Goal: Check status: Check status

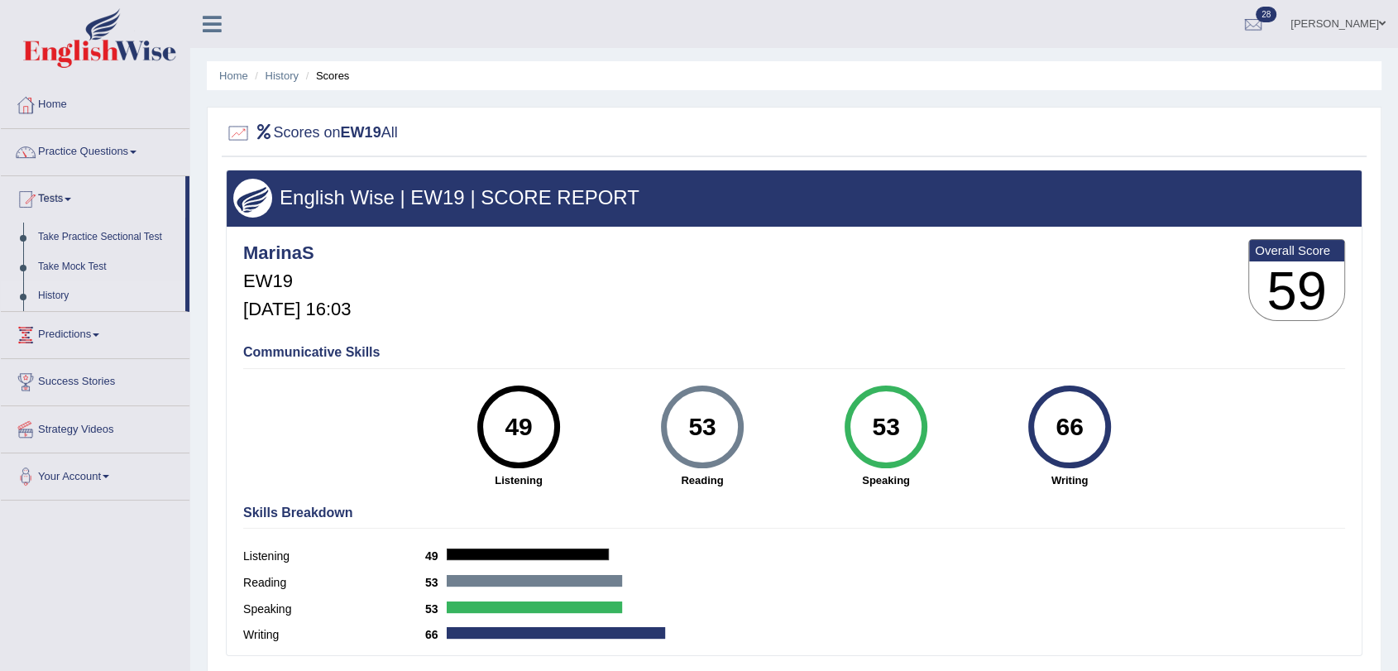
click at [43, 299] on link "History" at bounding box center [108, 296] width 155 height 30
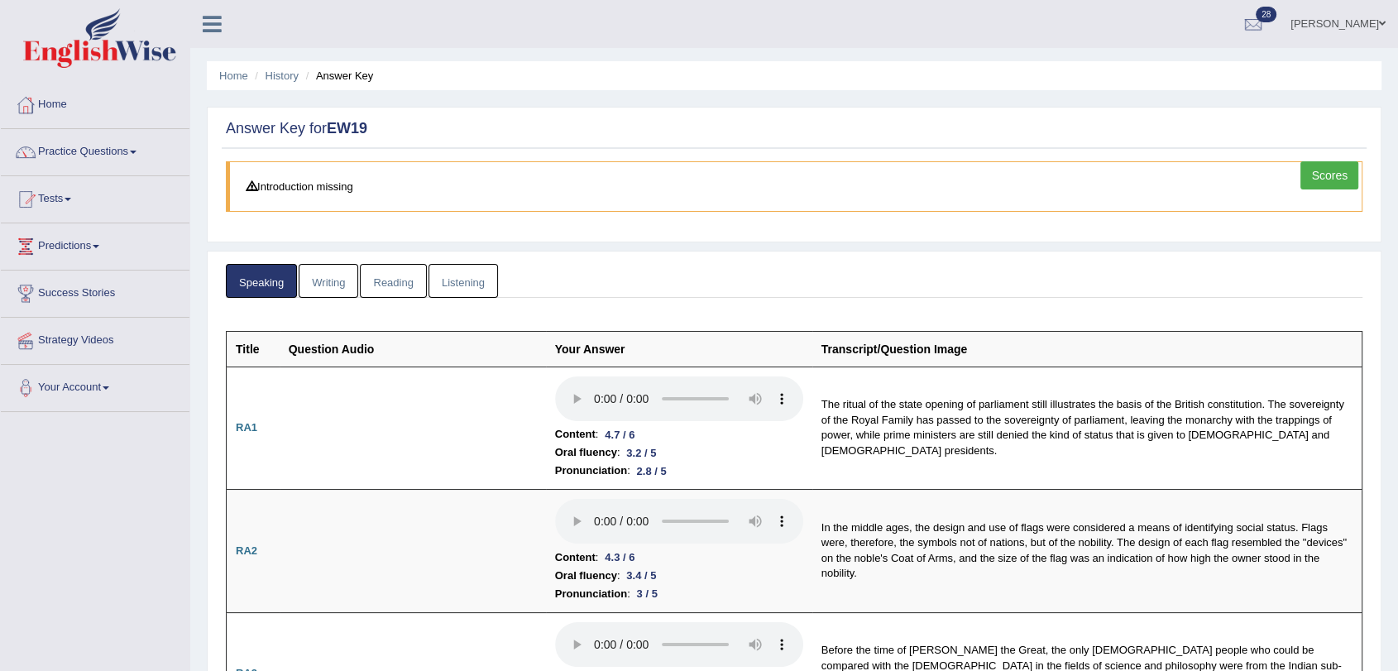
click at [337, 282] on link "Writing" at bounding box center [329, 281] width 60 height 34
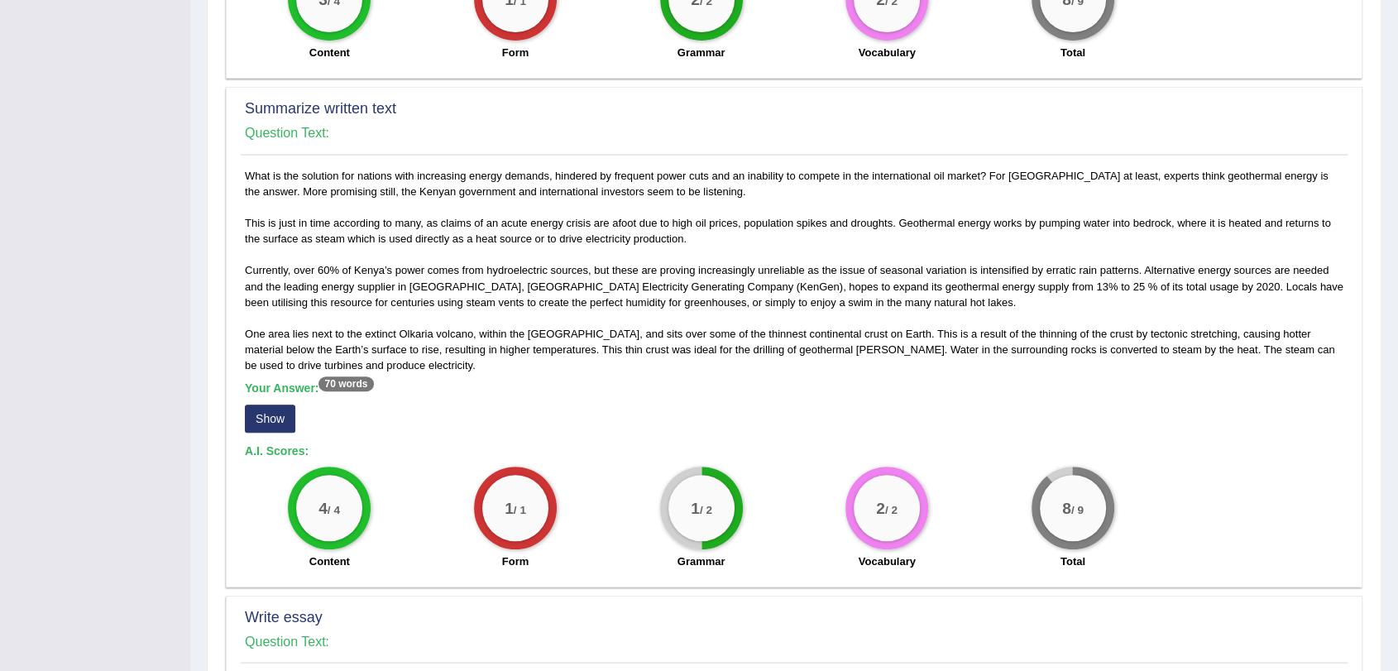
scroll to position [734, 0]
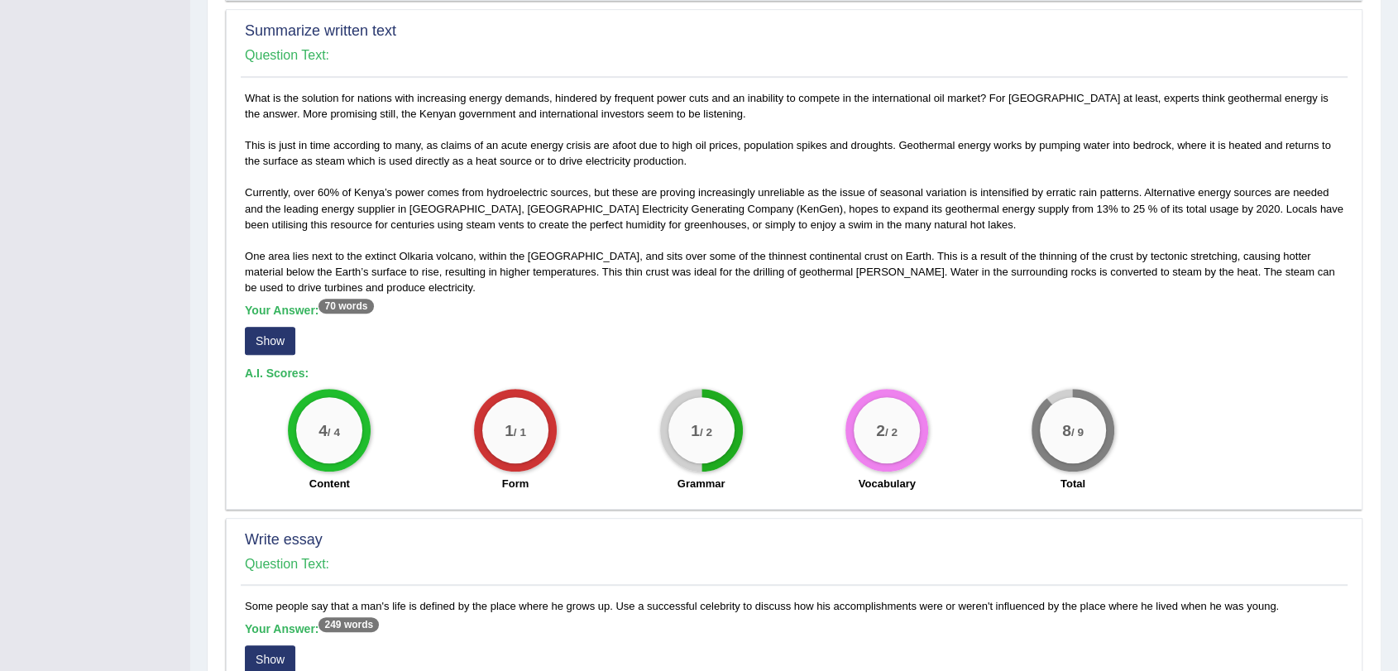
click at [273, 338] on button "Show" at bounding box center [270, 341] width 50 height 28
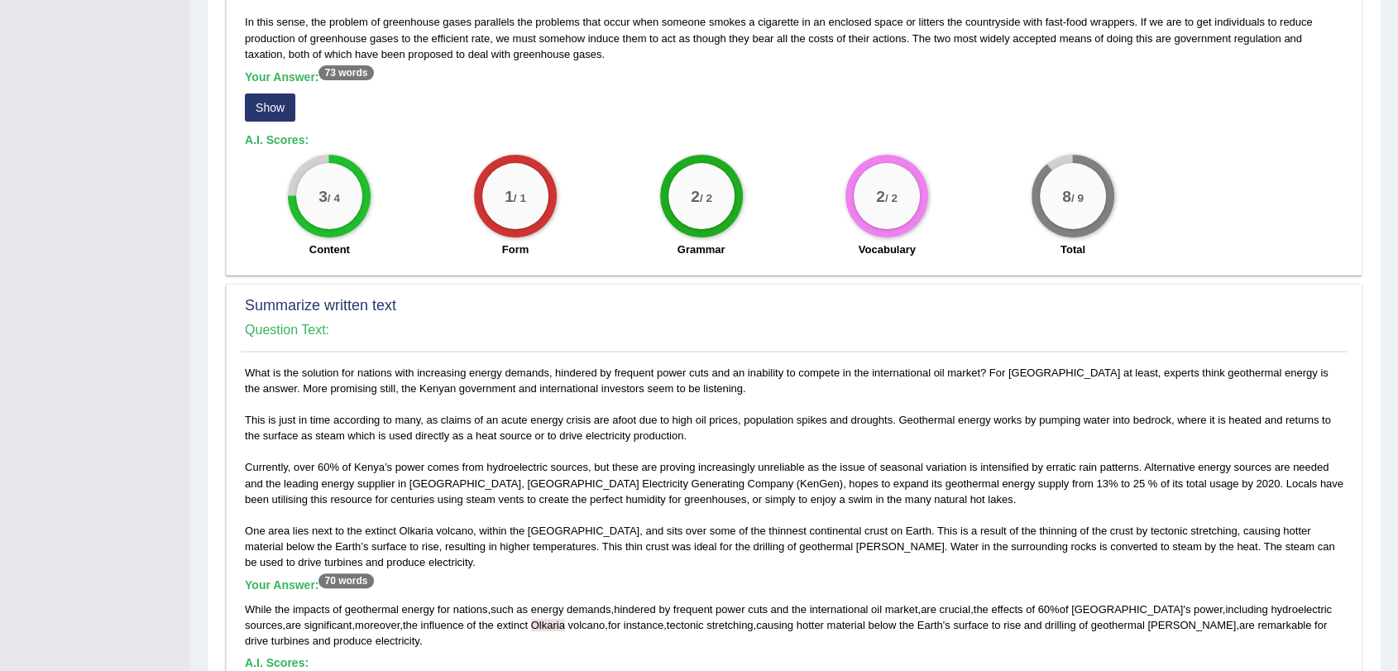
scroll to position [459, 0]
click at [280, 106] on button "Show" at bounding box center [270, 108] width 50 height 28
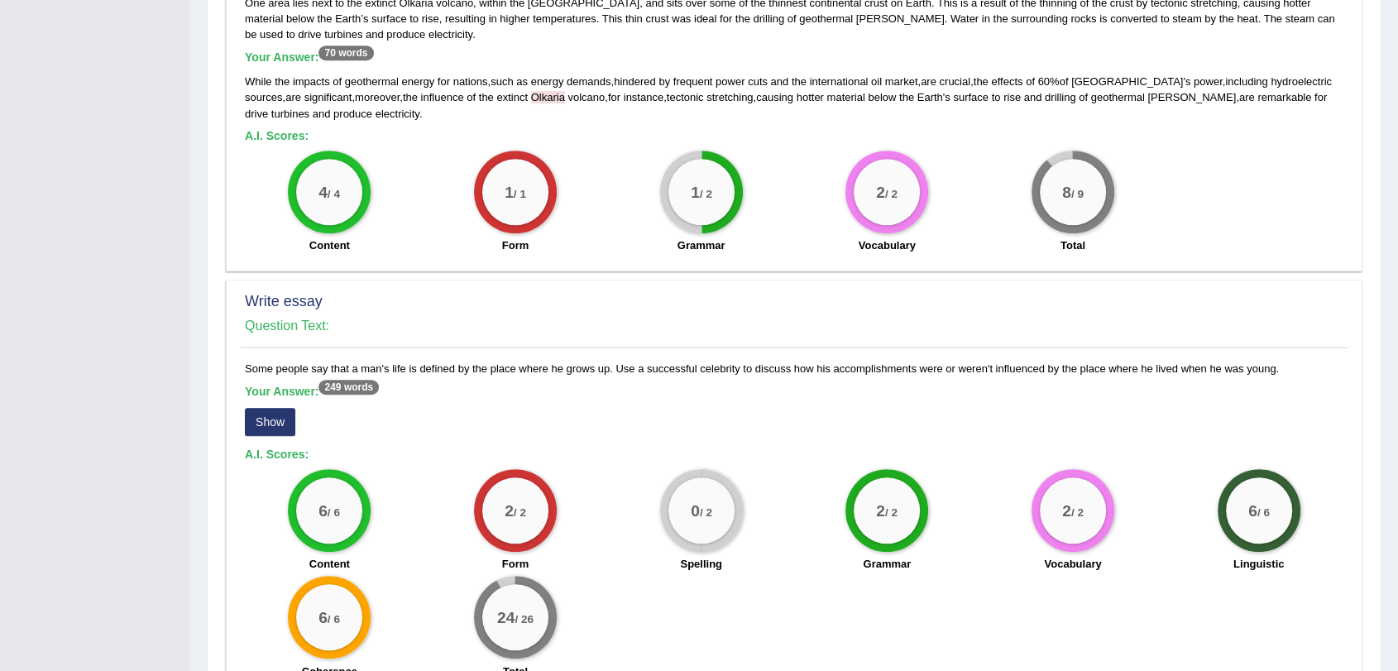
scroll to position [1089, 0]
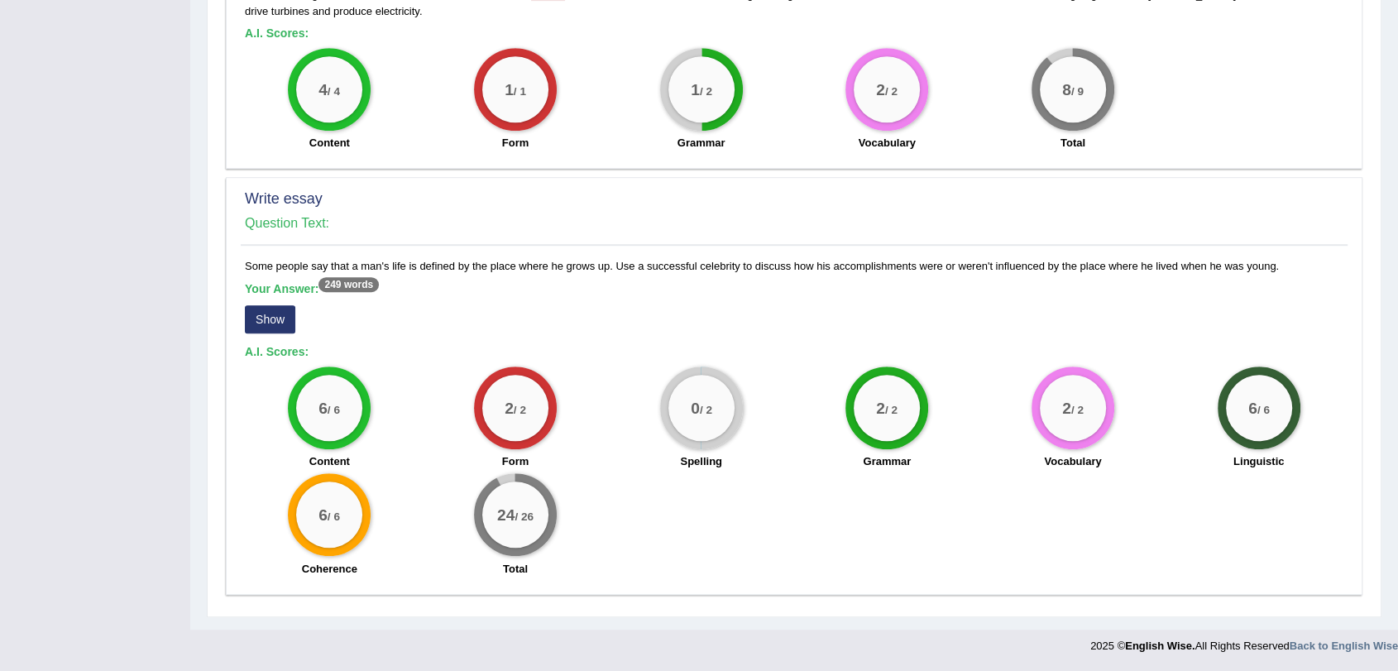
click at [264, 314] on button "Show" at bounding box center [270, 319] width 50 height 28
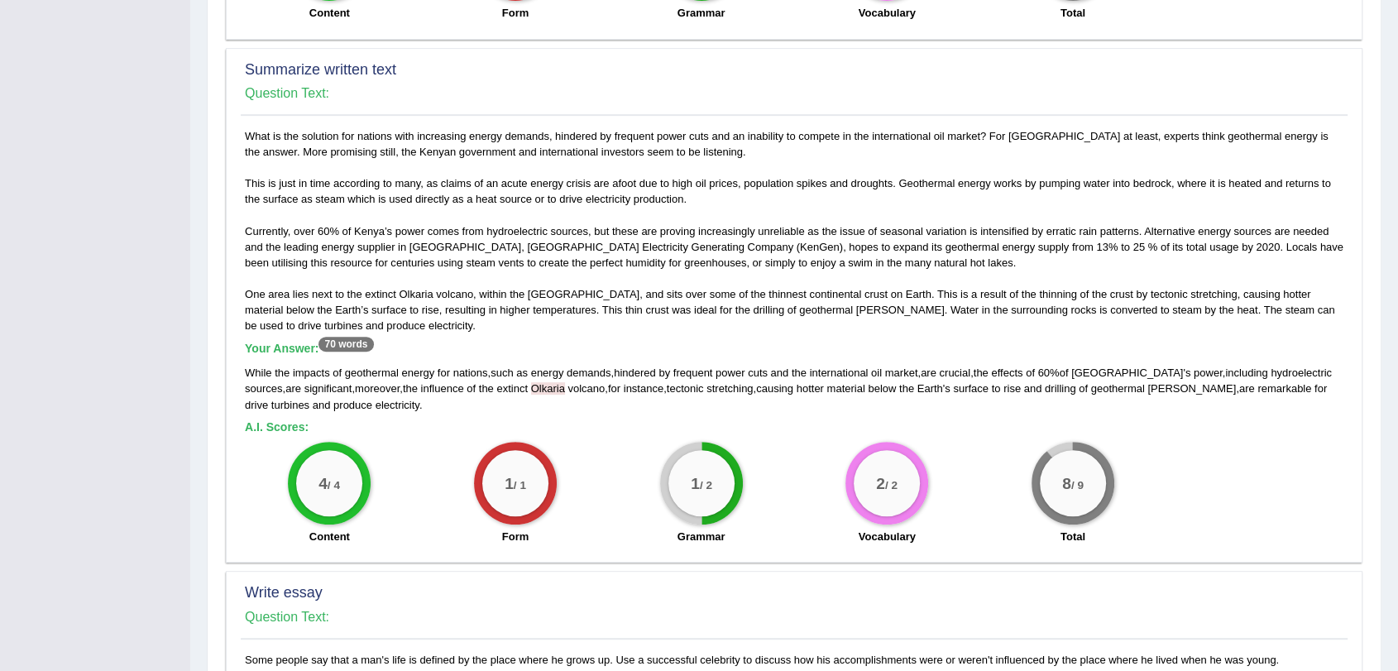
scroll to position [0, 0]
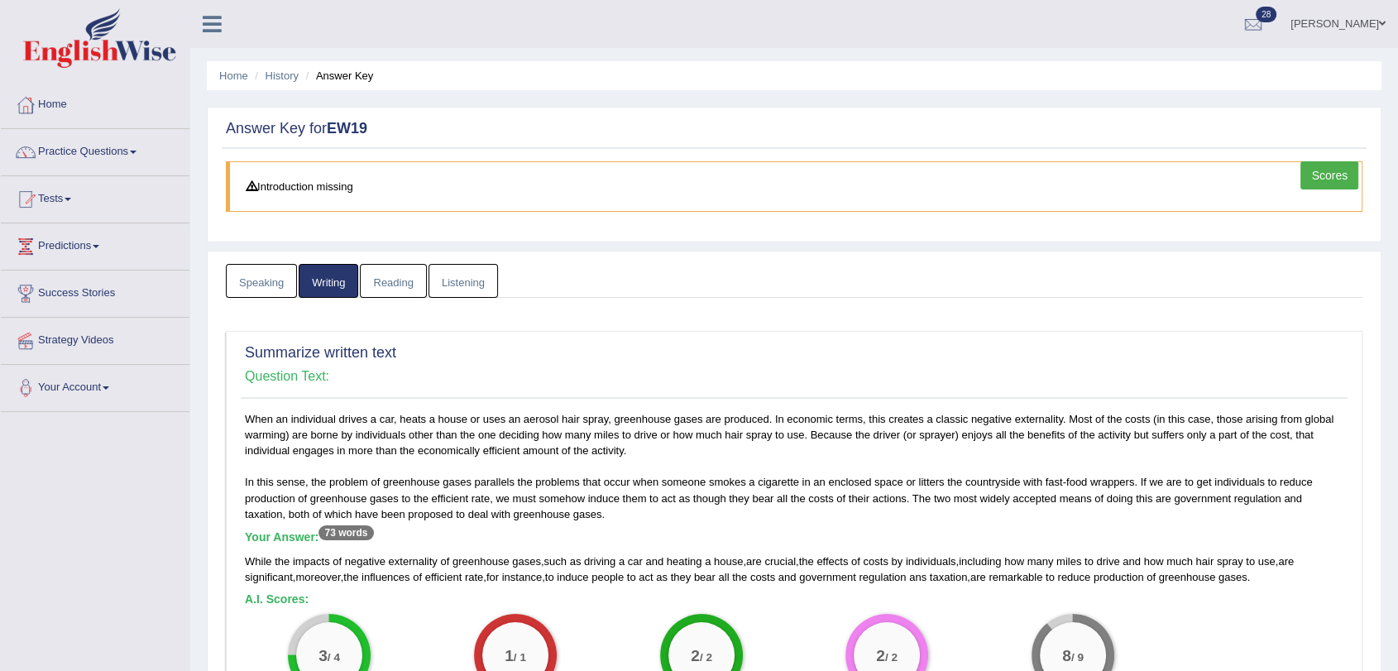
click at [390, 273] on link "Reading" at bounding box center [393, 281] width 66 height 34
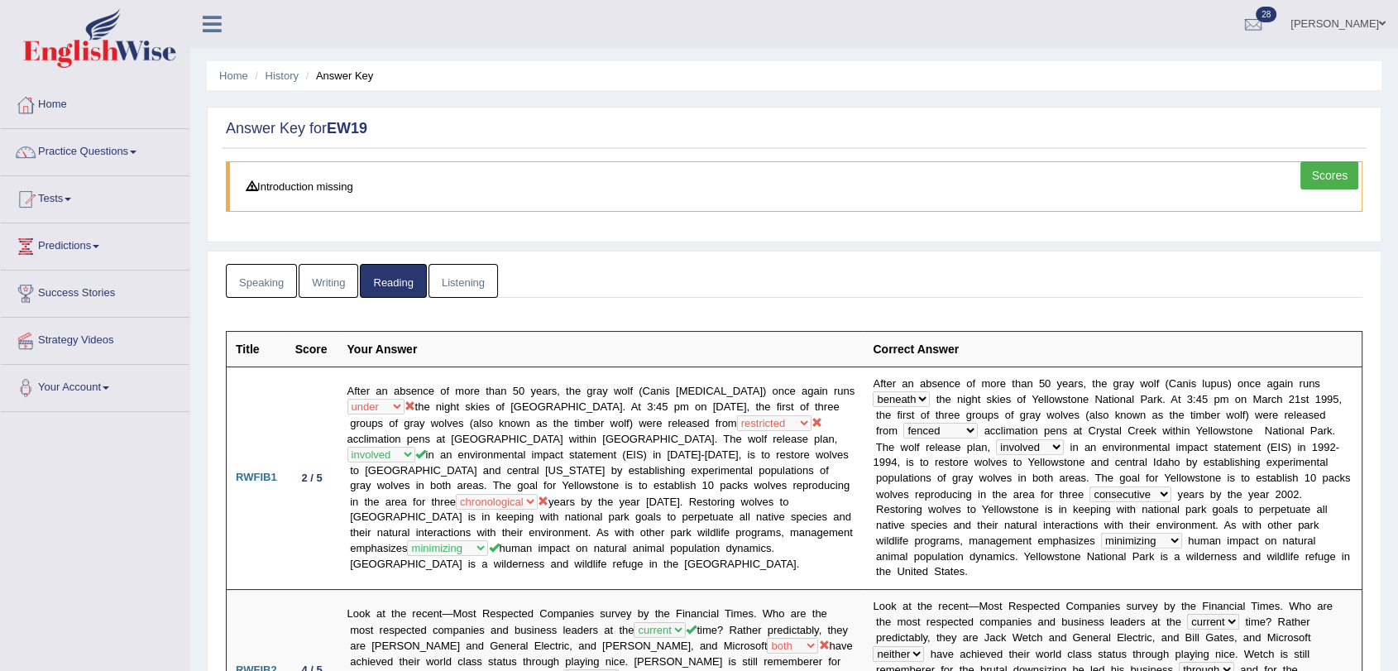
click at [463, 270] on link "Listening" at bounding box center [462, 281] width 69 height 34
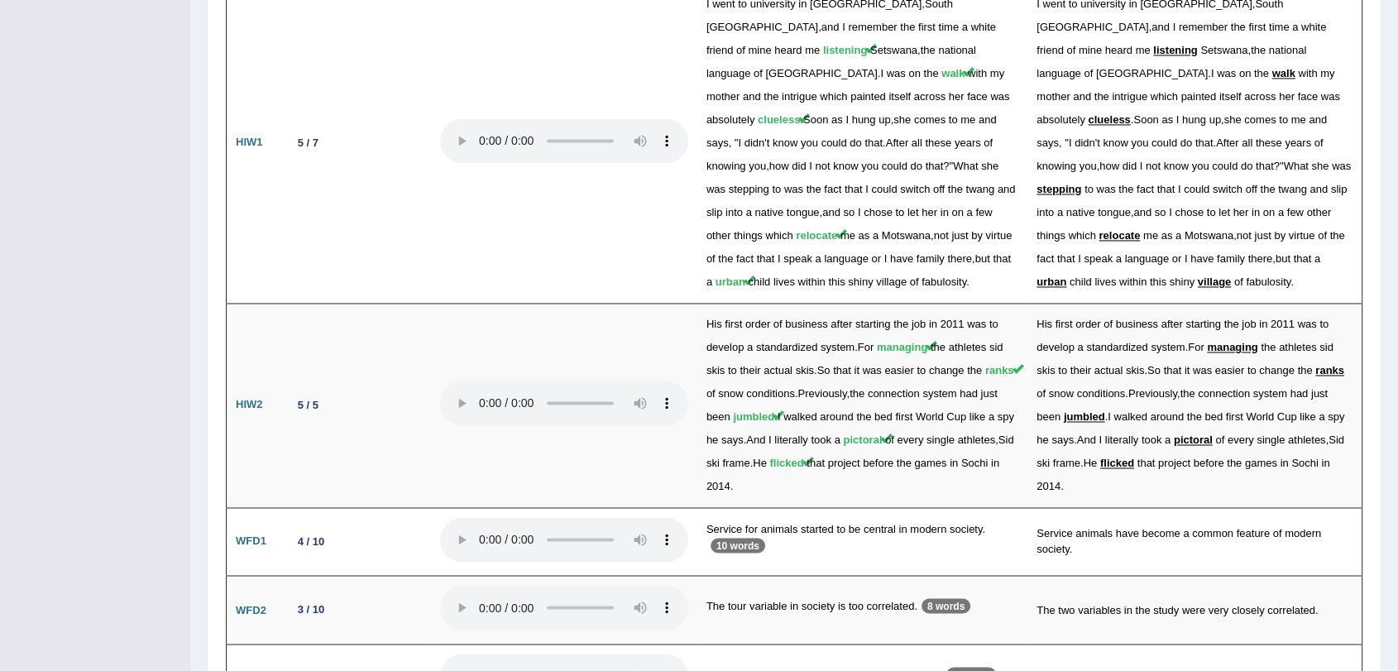
scroll to position [2606, 0]
